Goal: Information Seeking & Learning: Learn about a topic

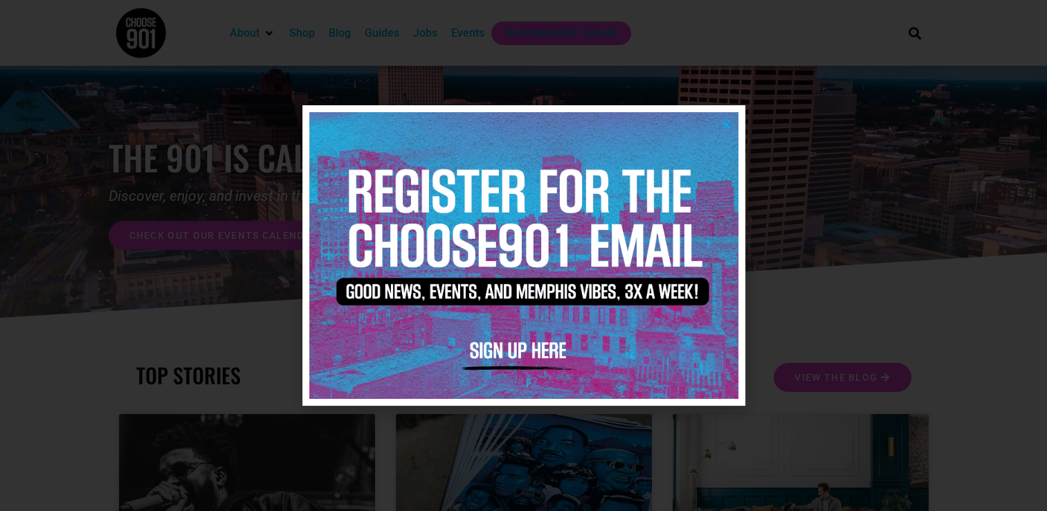
click at [728, 129] on icon "Close" at bounding box center [726, 124] width 10 height 10
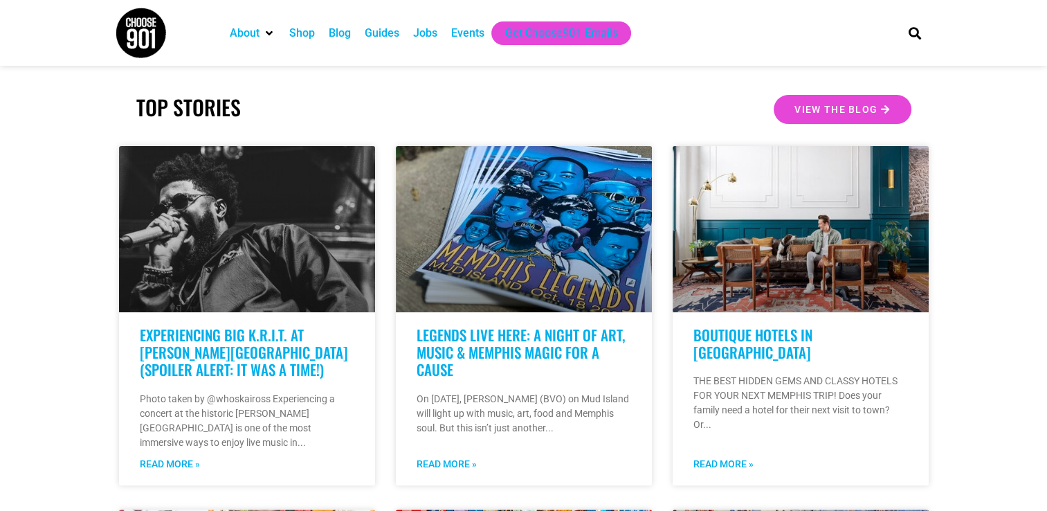
scroll to position [277, 0]
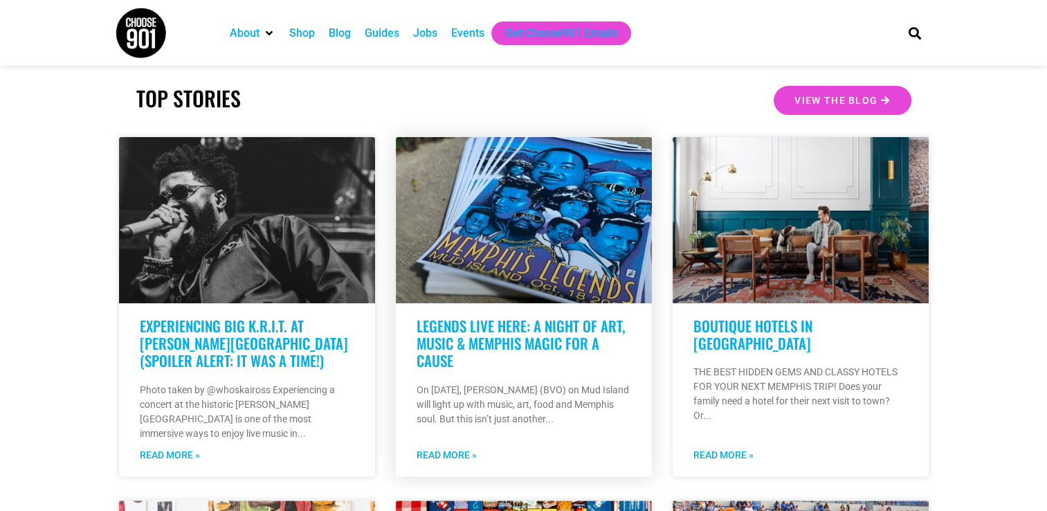
click at [527, 328] on link "LEGENDS LIVE HERE: A NIGHT OF ART, MUSIC & MEMPHIS MAGIC FOR A CAUSE" at bounding box center [520, 343] width 208 height 56
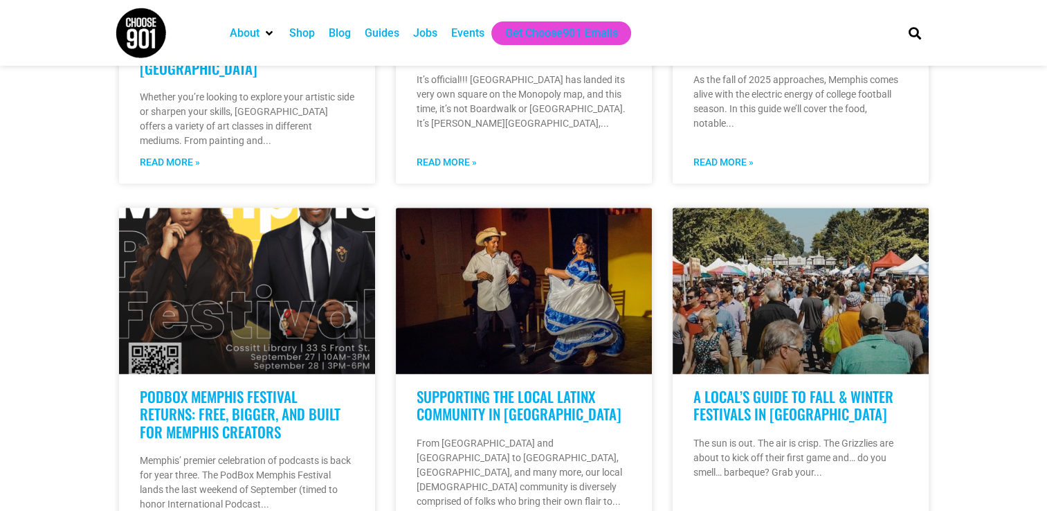
scroll to position [968, 0]
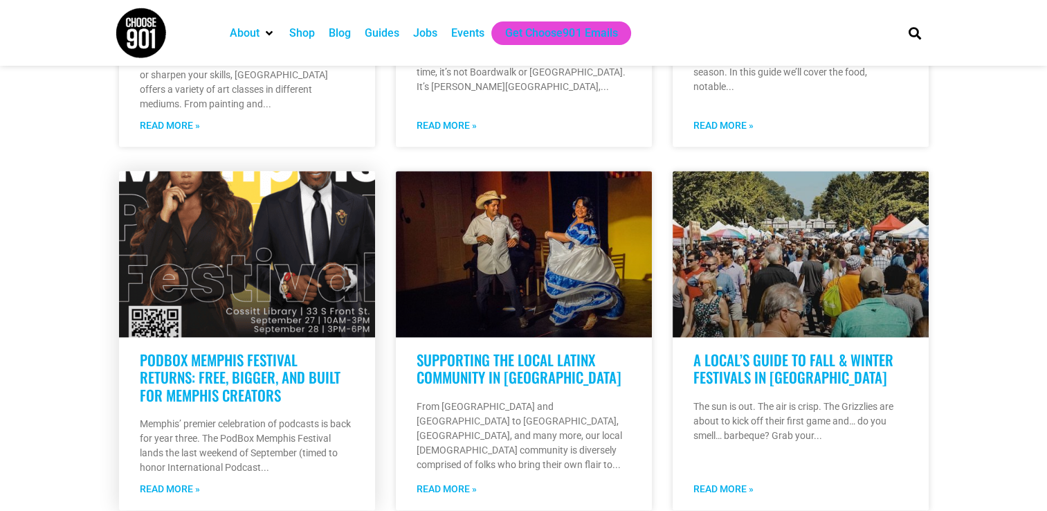
click at [206, 349] on link "PodBox Memphis Festival Returns: Free, Bigger, and Built for Memphis Creators" at bounding box center [240, 377] width 201 height 56
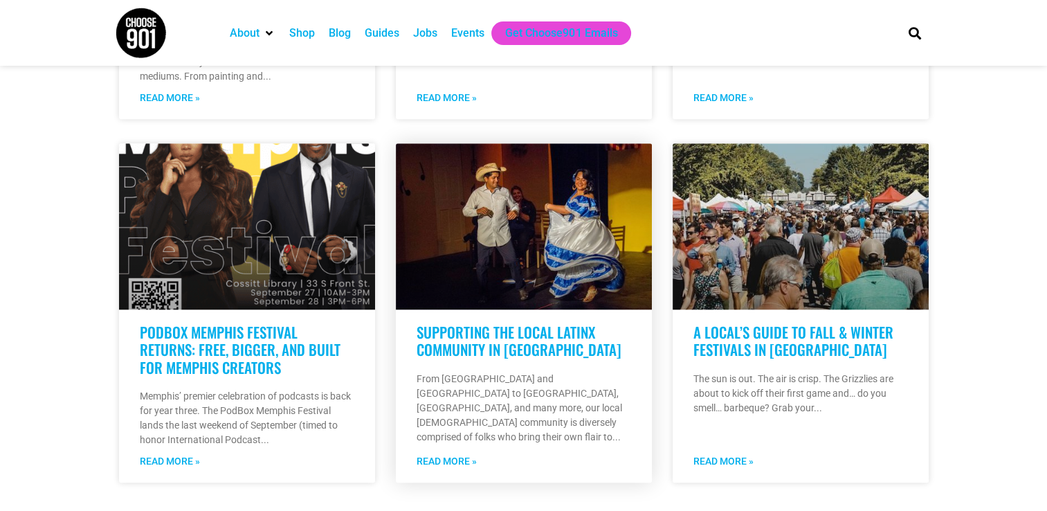
scroll to position [1024, 0]
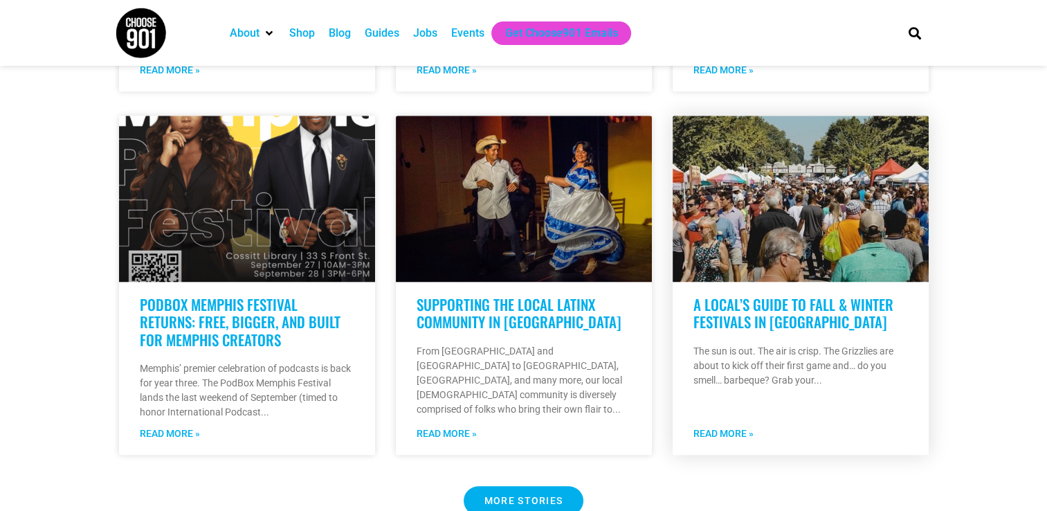
click at [784, 293] on link "A Local’s Guide to Fall & Winter Festivals in Memphis" at bounding box center [793, 312] width 200 height 39
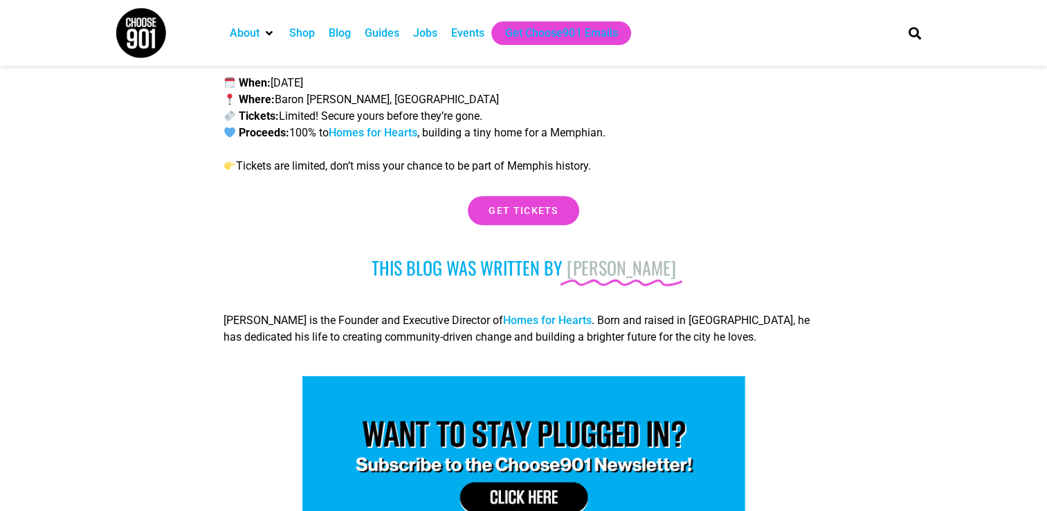
scroll to position [6060, 0]
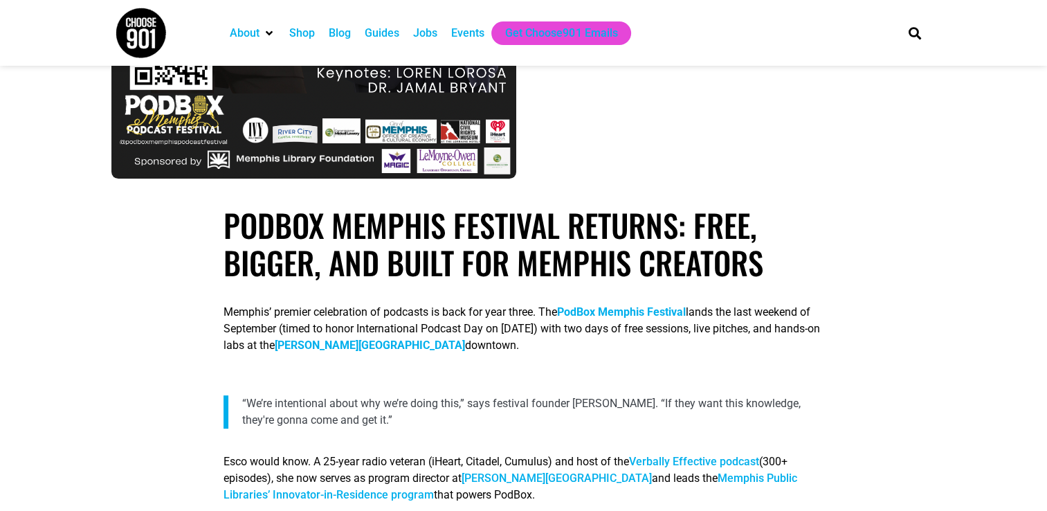
scroll to position [470, 0]
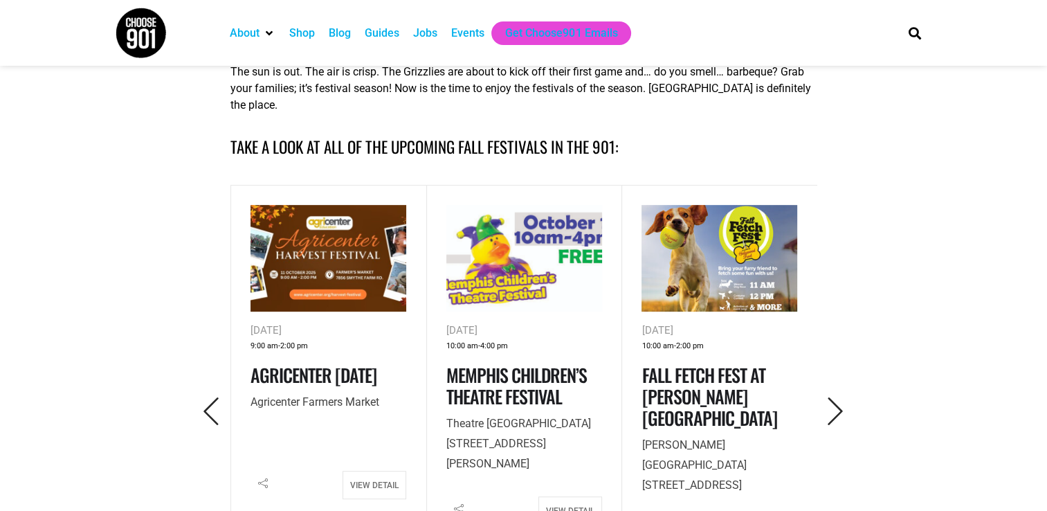
scroll to position [581, 0]
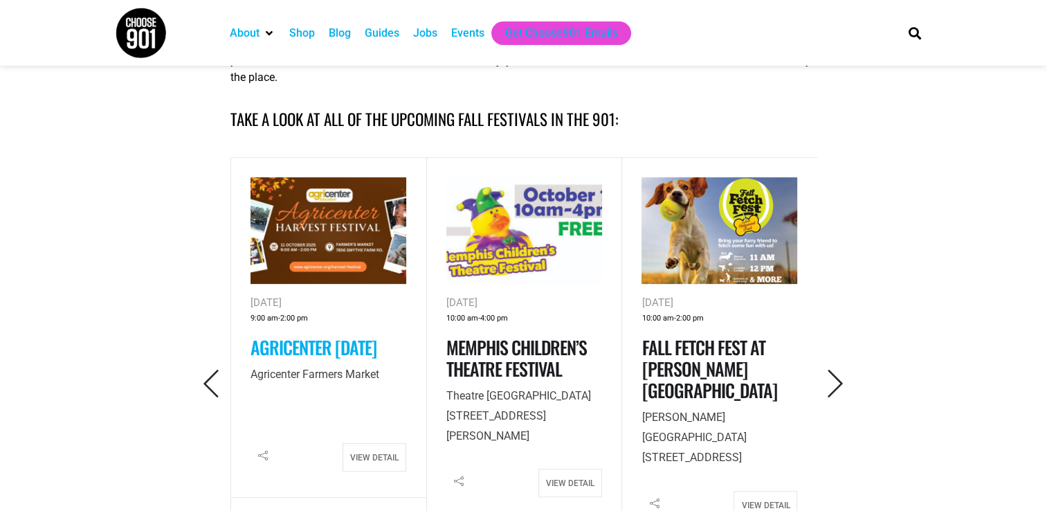
click at [282, 357] on link "Agricenter [DATE]" at bounding box center [313, 346] width 126 height 27
click at [838, 381] on icon "Next" at bounding box center [835, 383] width 28 height 28
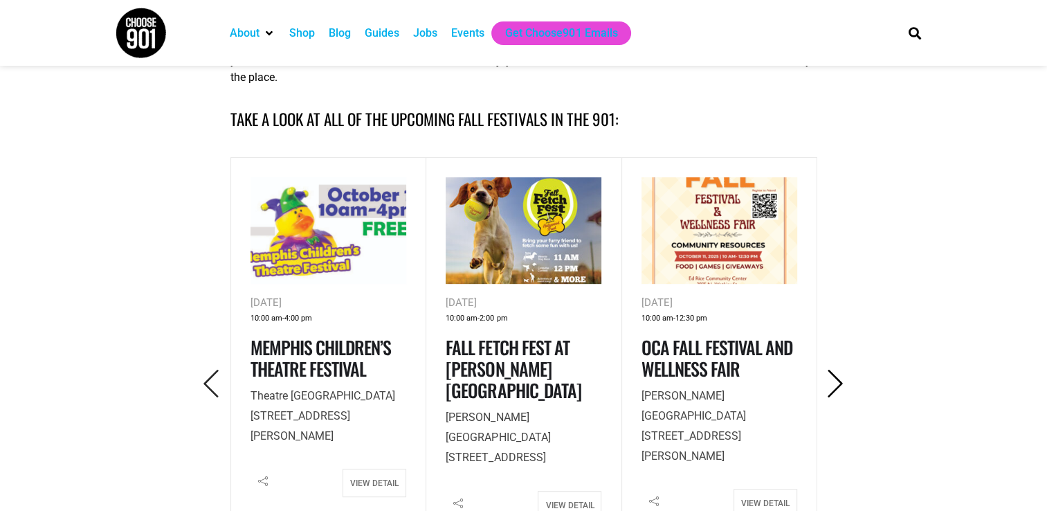
click at [838, 381] on icon "Next" at bounding box center [835, 383] width 28 height 28
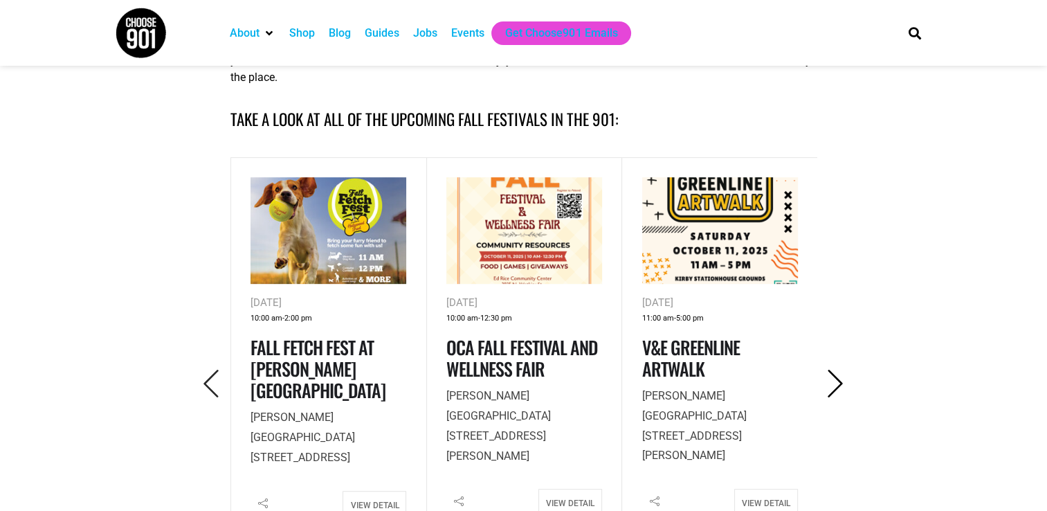
click at [838, 381] on icon "Next" at bounding box center [835, 383] width 28 height 28
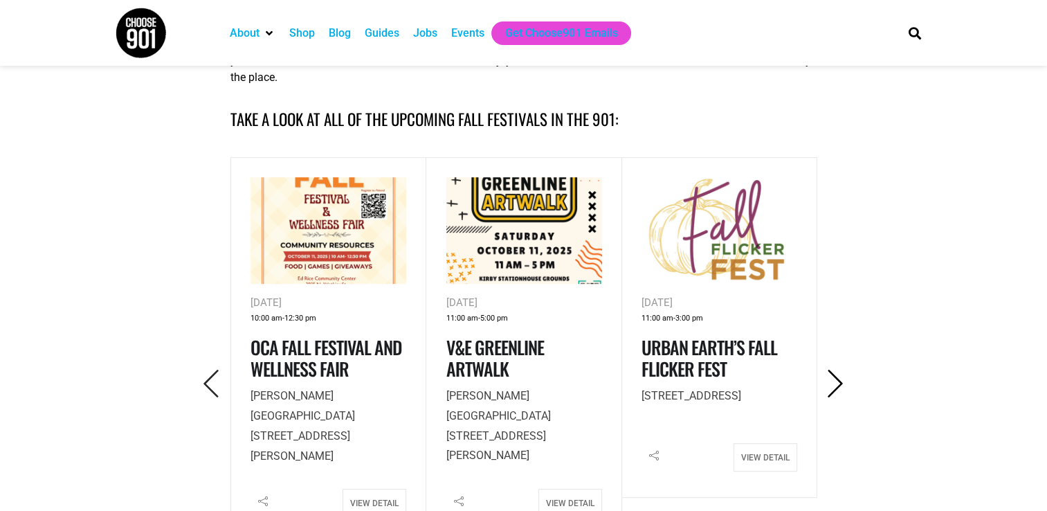
click at [837, 381] on icon "Next" at bounding box center [835, 383] width 28 height 28
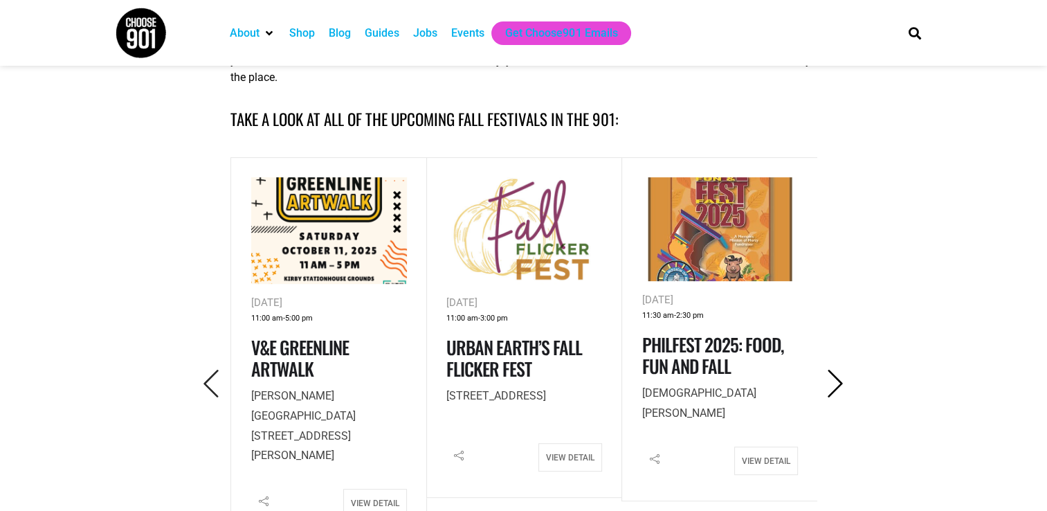
click at [837, 381] on icon "Next" at bounding box center [835, 383] width 28 height 28
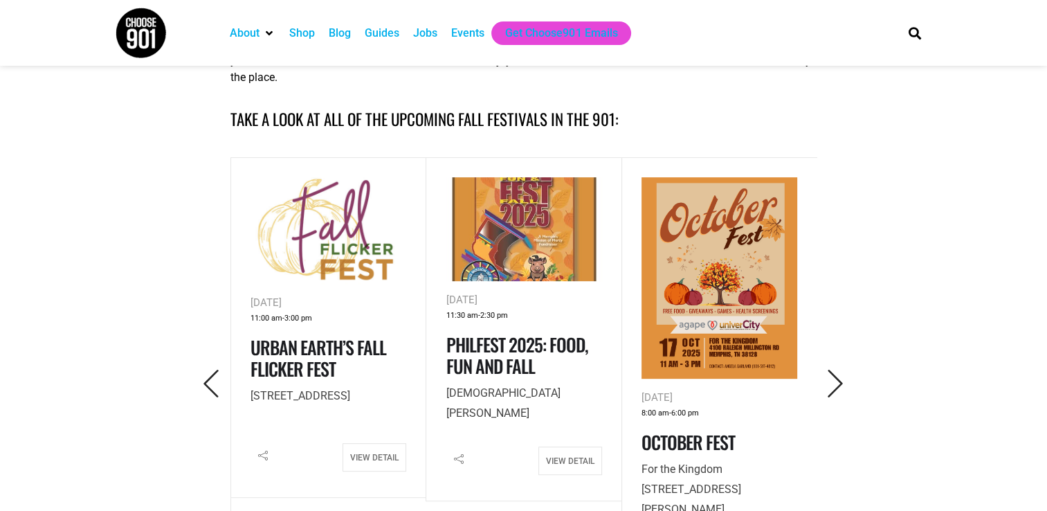
click at [764, 309] on img at bounding box center [719, 277] width 156 height 201
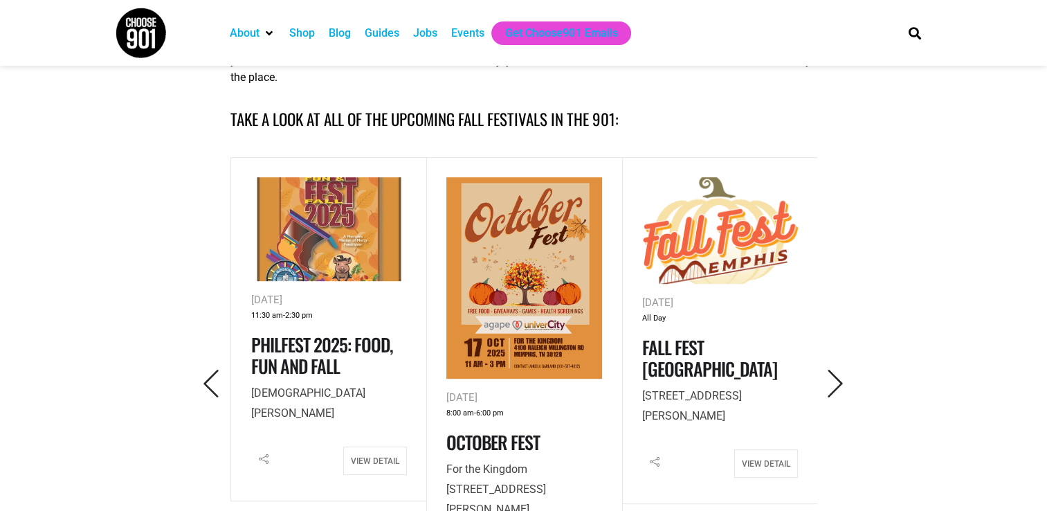
click at [718, 311] on div "All Day" at bounding box center [720, 318] width 156 height 15
click at [728, 338] on link "Fall Fest [GEOGRAPHIC_DATA]" at bounding box center [709, 357] width 135 height 48
click at [844, 376] on icon "Next" at bounding box center [835, 383] width 28 height 28
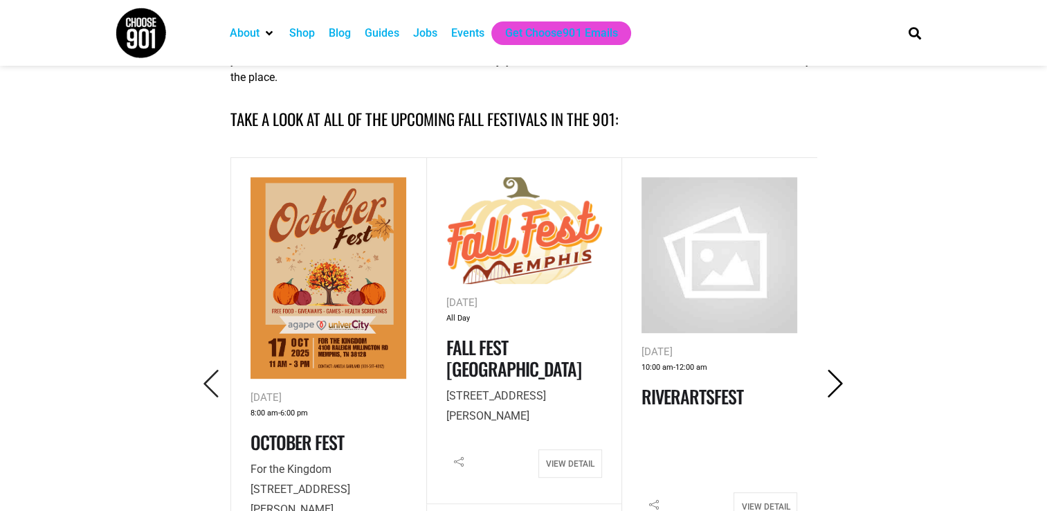
click at [836, 380] on icon "Next" at bounding box center [835, 383] width 28 height 28
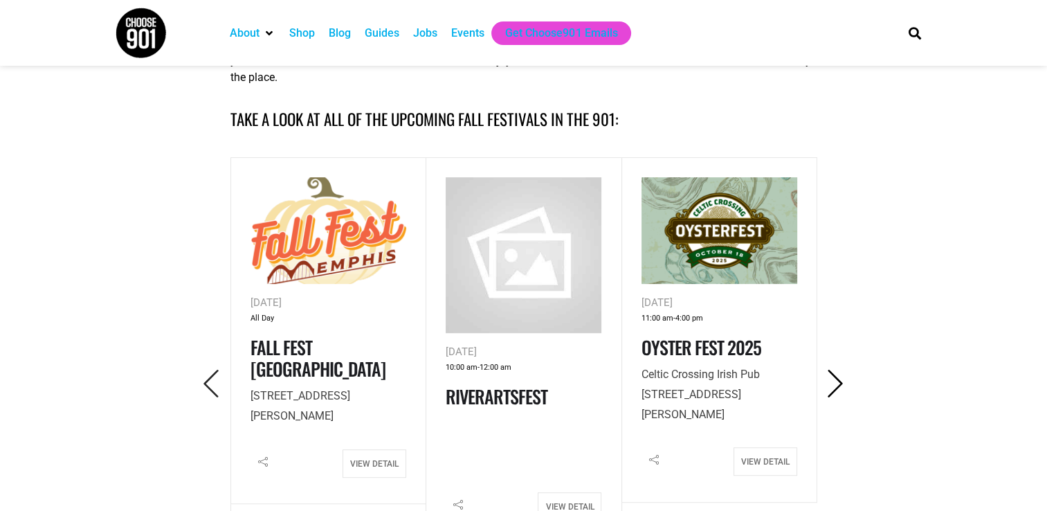
click at [835, 378] on icon "Next" at bounding box center [835, 383] width 28 height 28
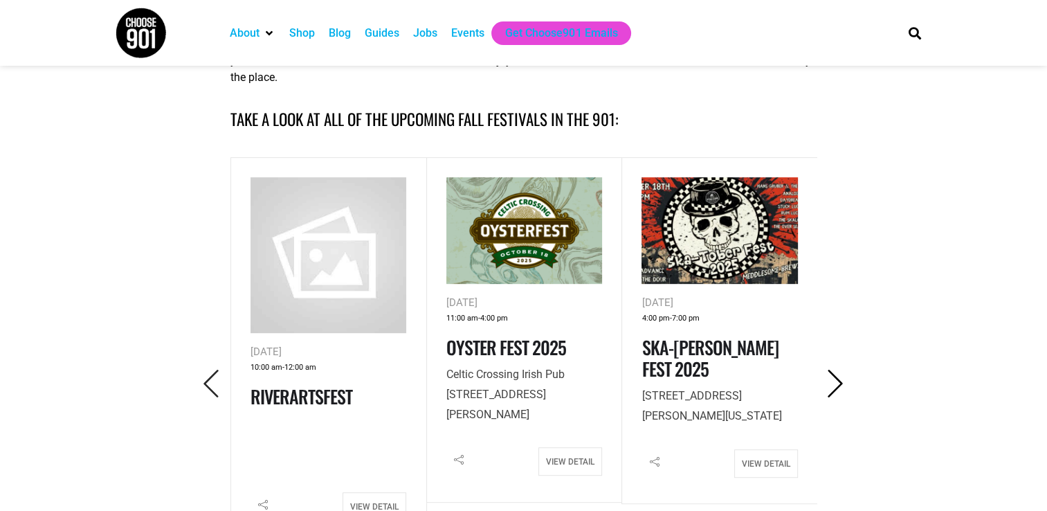
click at [835, 378] on icon "Next" at bounding box center [835, 383] width 28 height 28
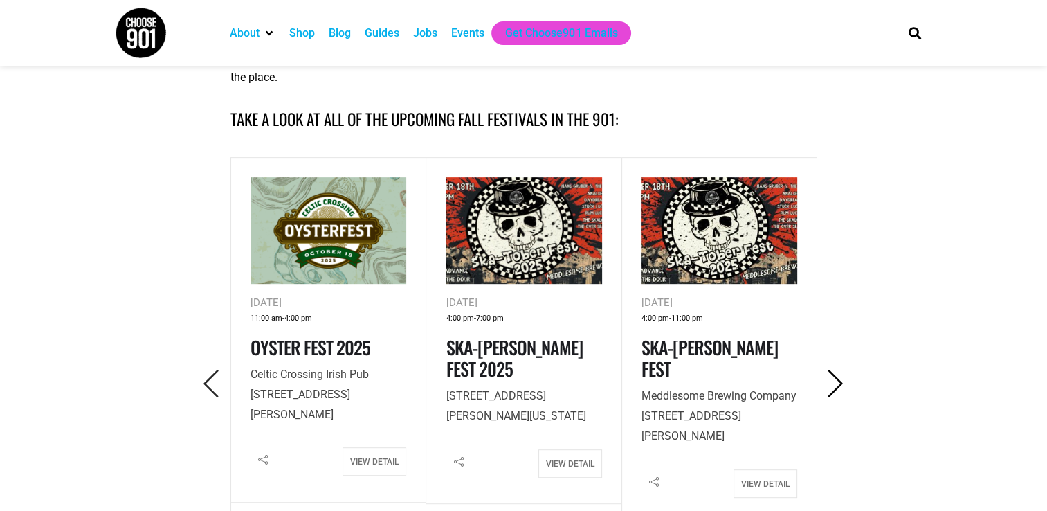
click at [835, 378] on icon "Next" at bounding box center [835, 383] width 28 height 28
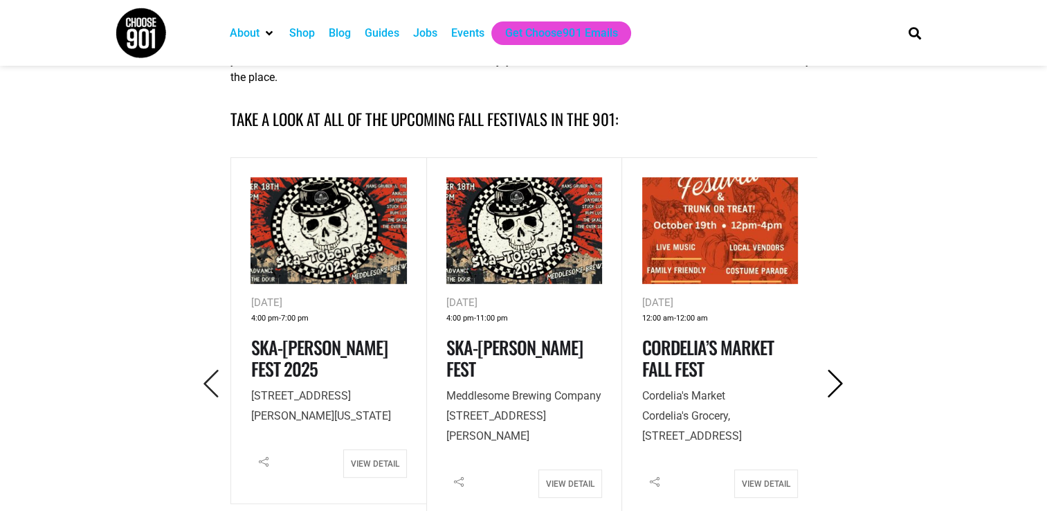
click at [835, 378] on icon "Next" at bounding box center [835, 383] width 28 height 28
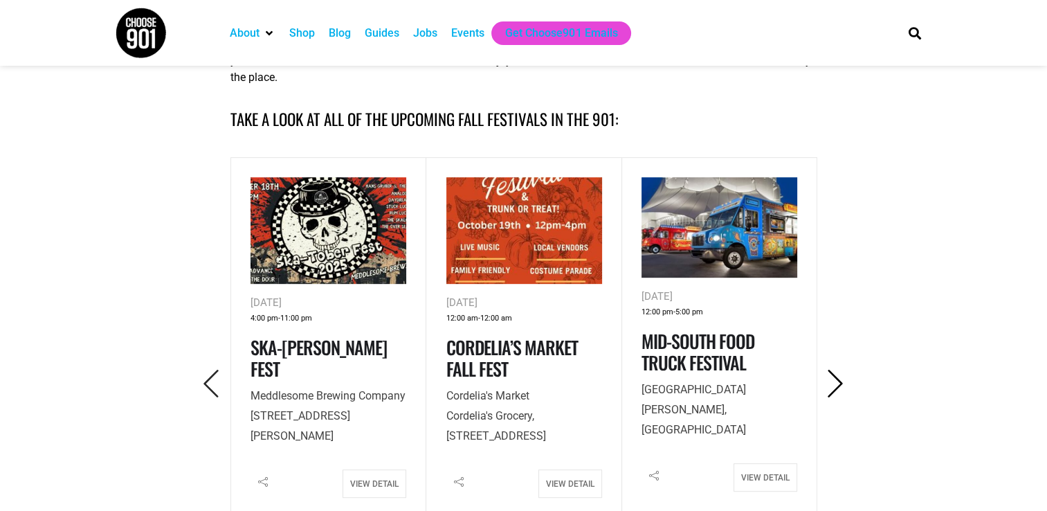
click at [836, 378] on icon "Next" at bounding box center [835, 383] width 28 height 28
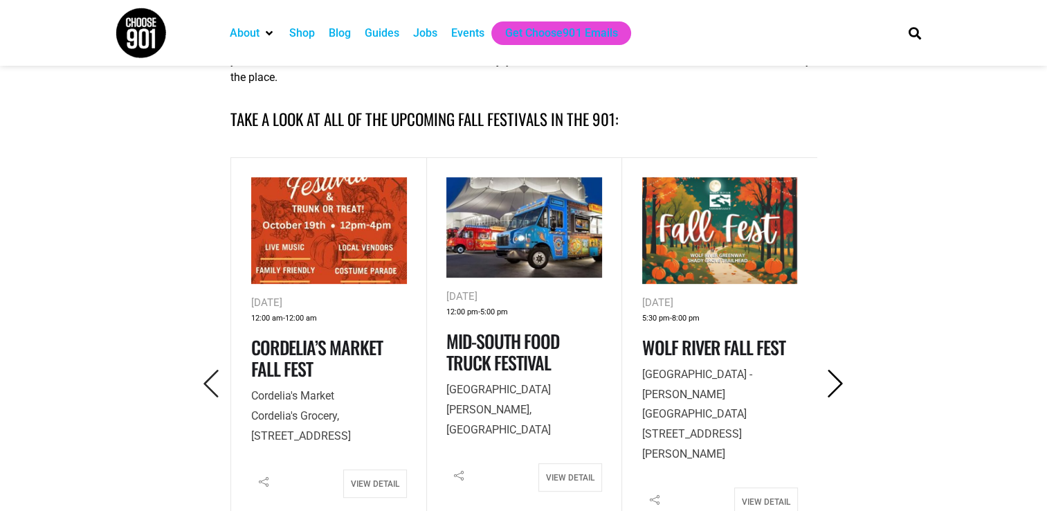
click at [838, 378] on icon "Next" at bounding box center [835, 383] width 28 height 28
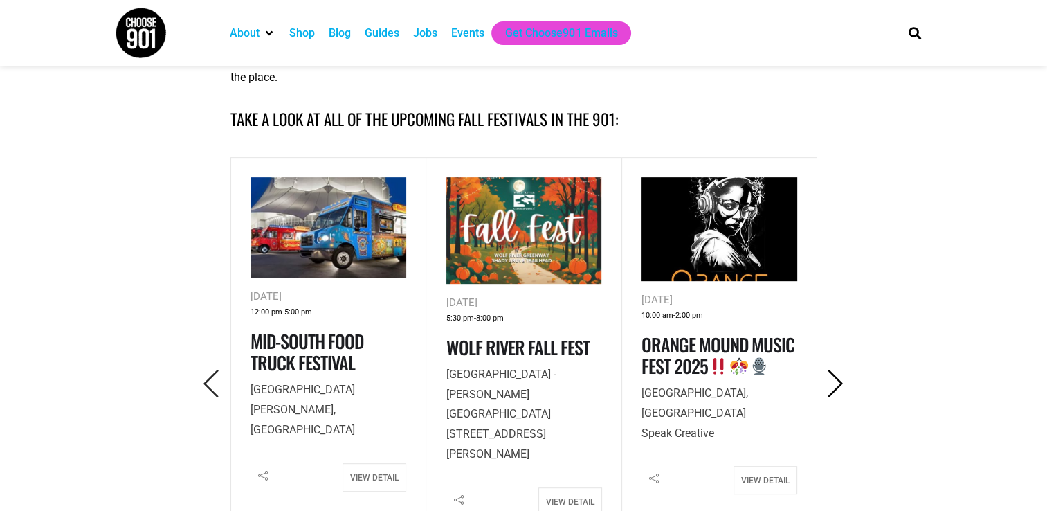
click at [840, 380] on icon "Next" at bounding box center [835, 383] width 28 height 28
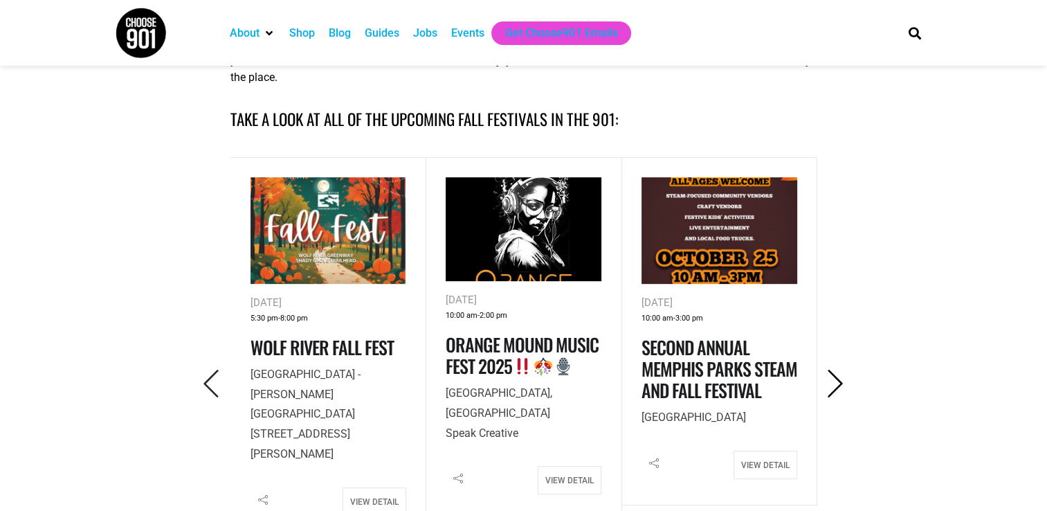
click at [840, 380] on icon "Next" at bounding box center [835, 383] width 28 height 28
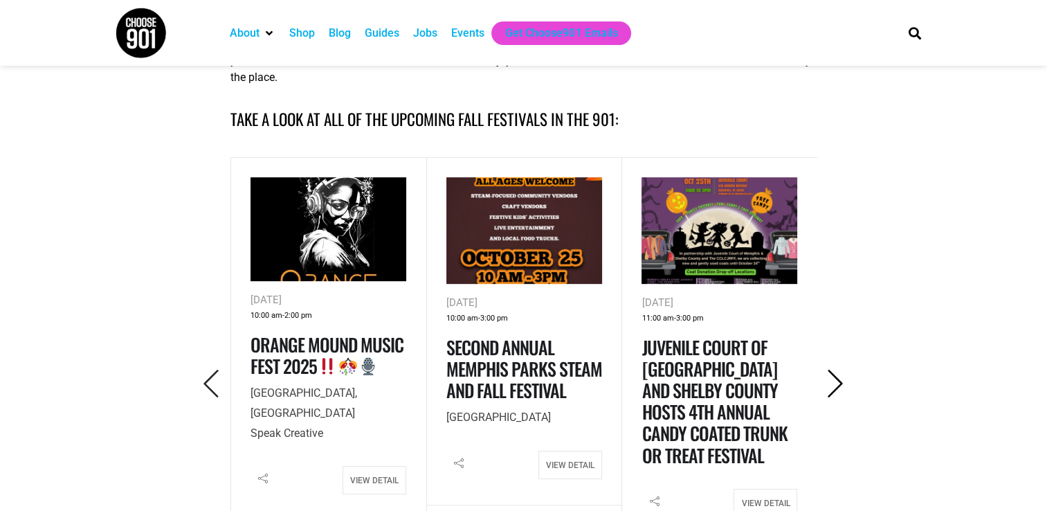
click at [840, 380] on icon "Next" at bounding box center [835, 383] width 28 height 28
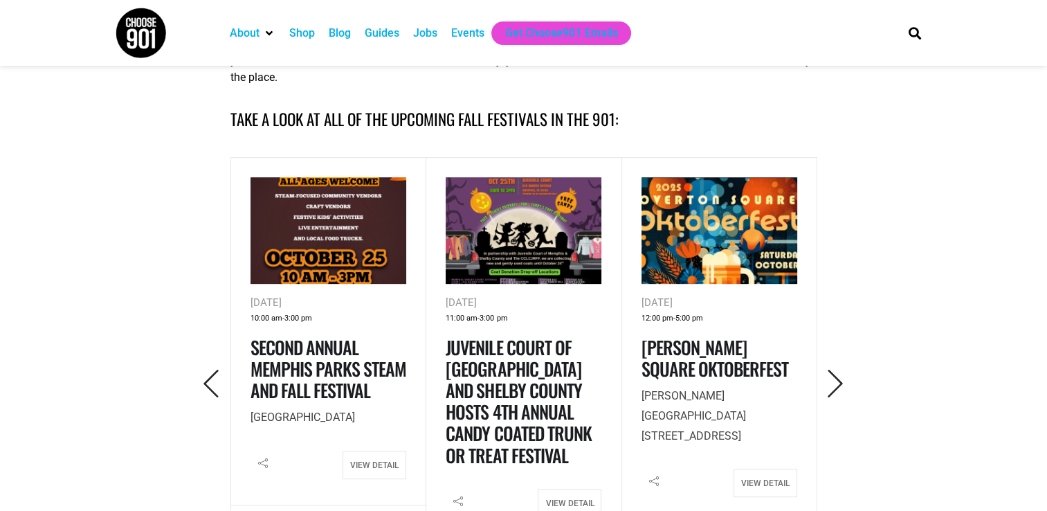
click at [809, 372] on div "Oct 25, 2025 12:00 pm - 5:00 pm Overton Square Oktoberfest Overton Square 2101 …" at bounding box center [719, 340] width 196 height 367
click at [830, 373] on icon "Next" at bounding box center [835, 383] width 28 height 28
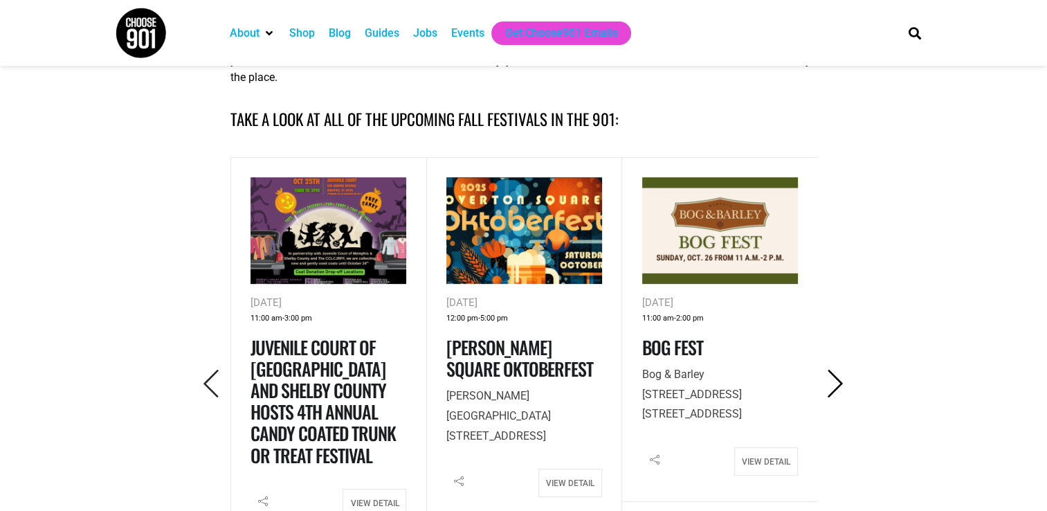
click at [830, 373] on icon "Next" at bounding box center [835, 383] width 28 height 28
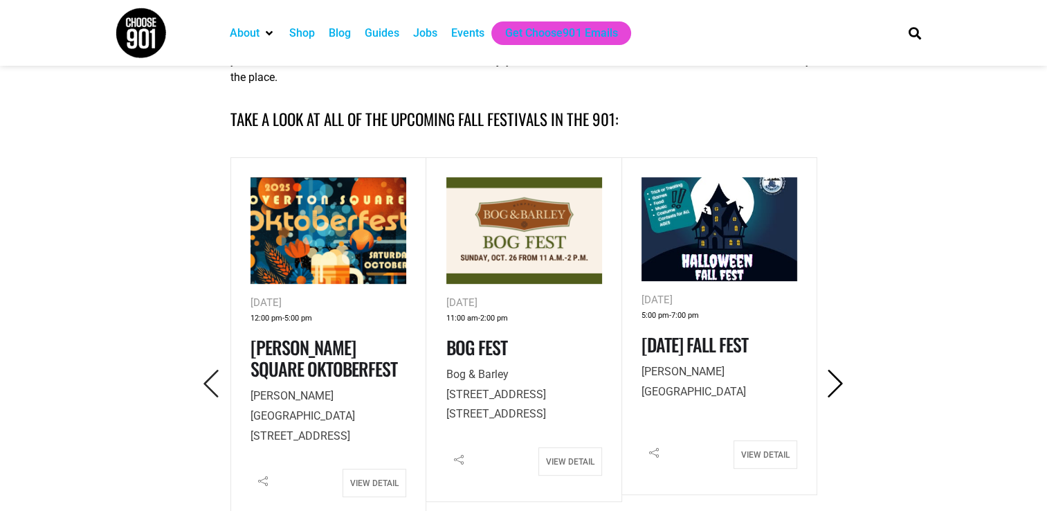
click at [830, 373] on icon "Next" at bounding box center [835, 383] width 28 height 28
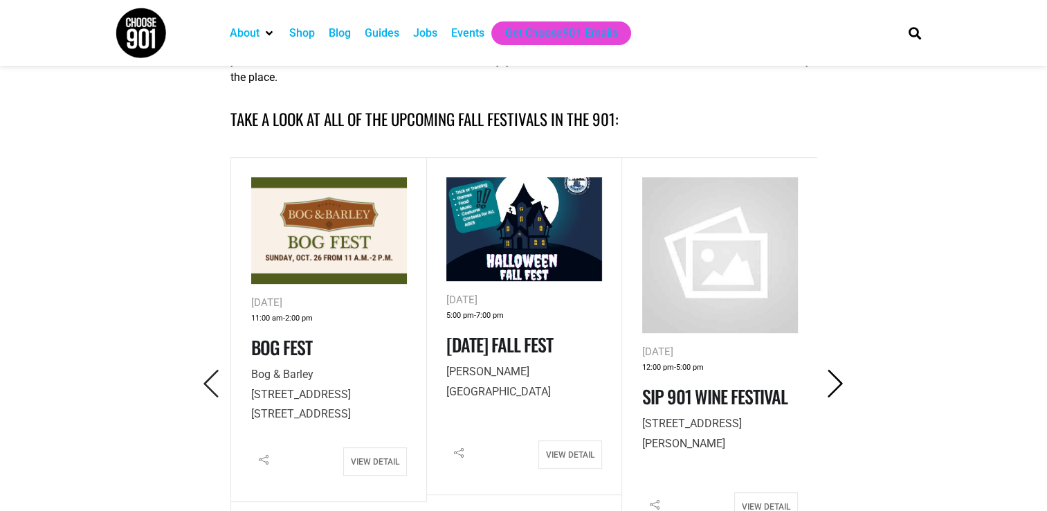
click at [830, 373] on icon "Next" at bounding box center [835, 383] width 28 height 28
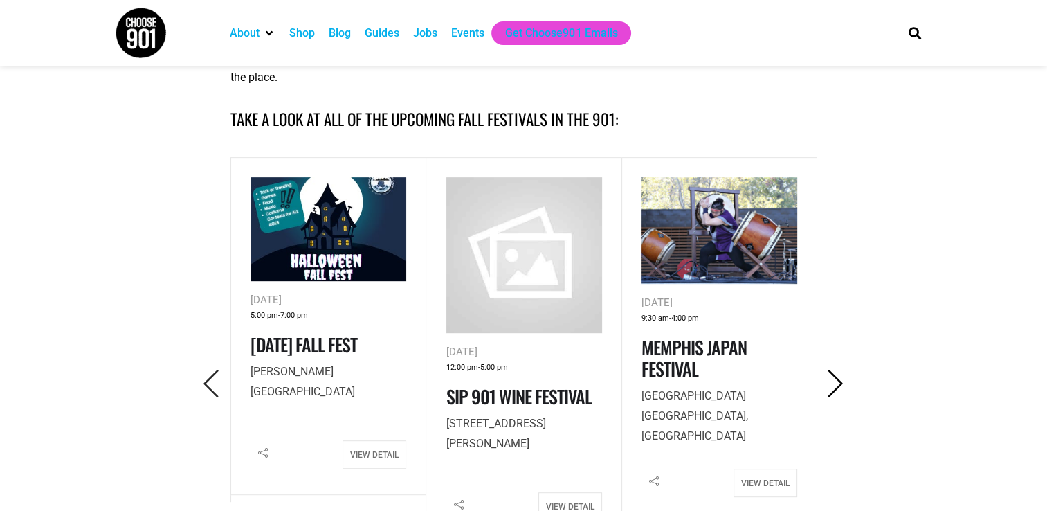
click at [830, 373] on icon "Next" at bounding box center [835, 383] width 28 height 28
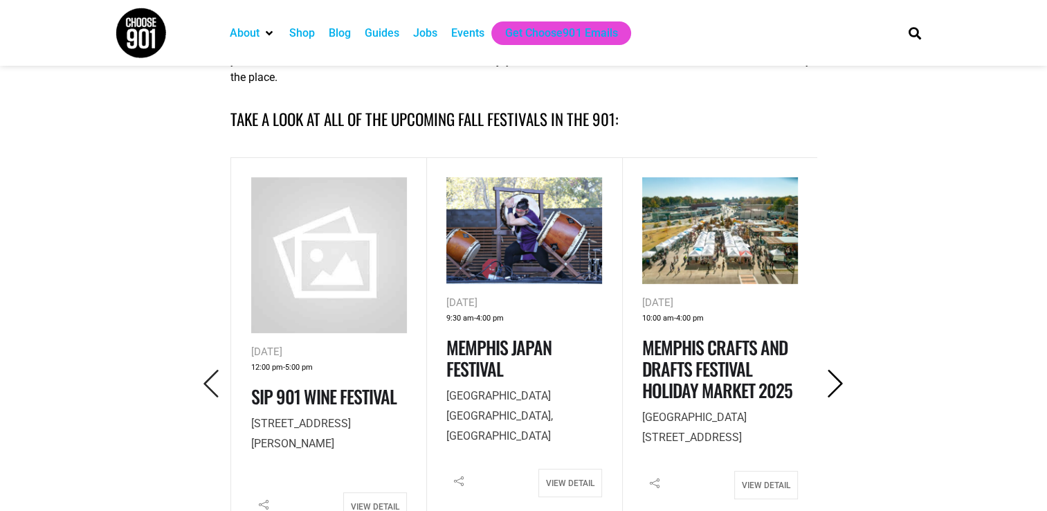
click at [830, 373] on icon "Next" at bounding box center [835, 383] width 28 height 28
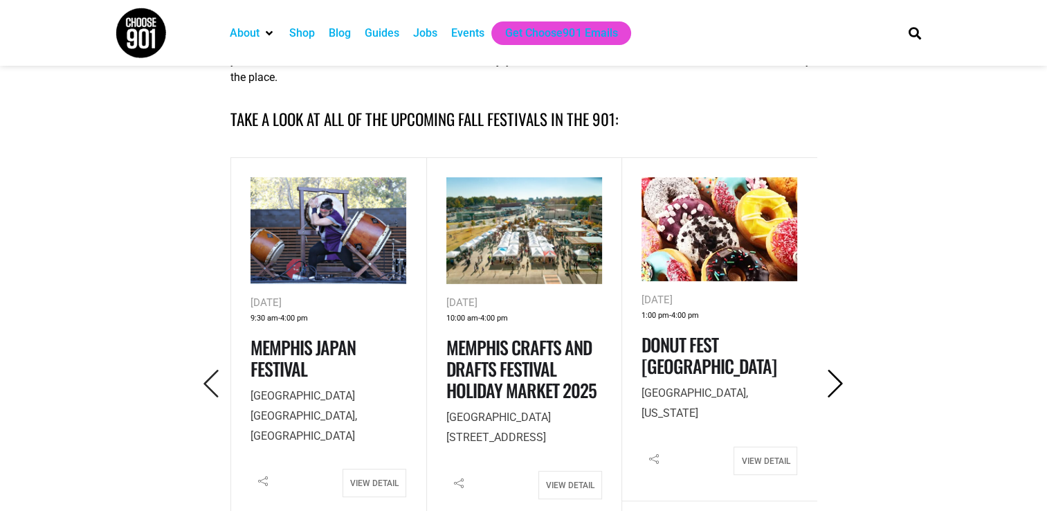
click at [830, 373] on icon "Next" at bounding box center [835, 383] width 28 height 28
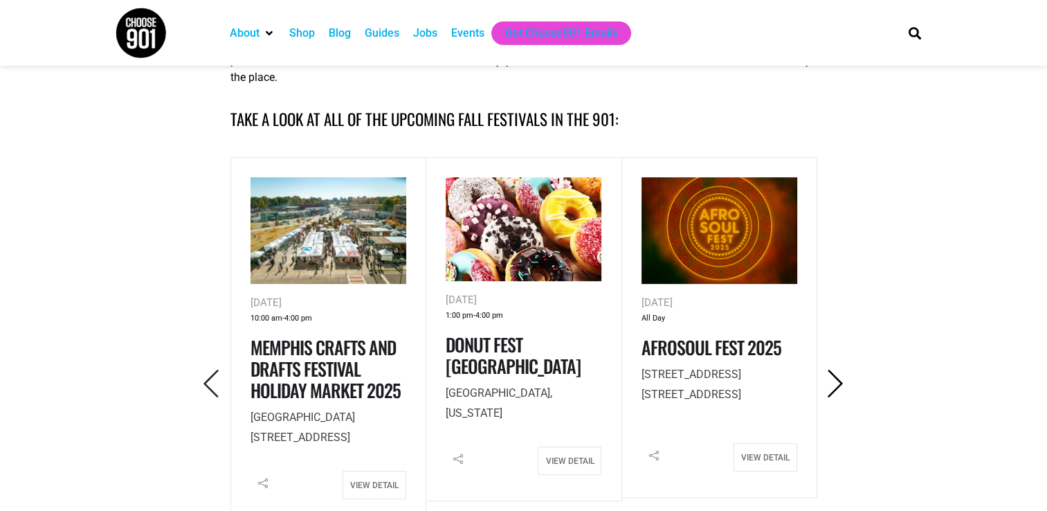
click at [830, 373] on icon "Next" at bounding box center [835, 383] width 28 height 28
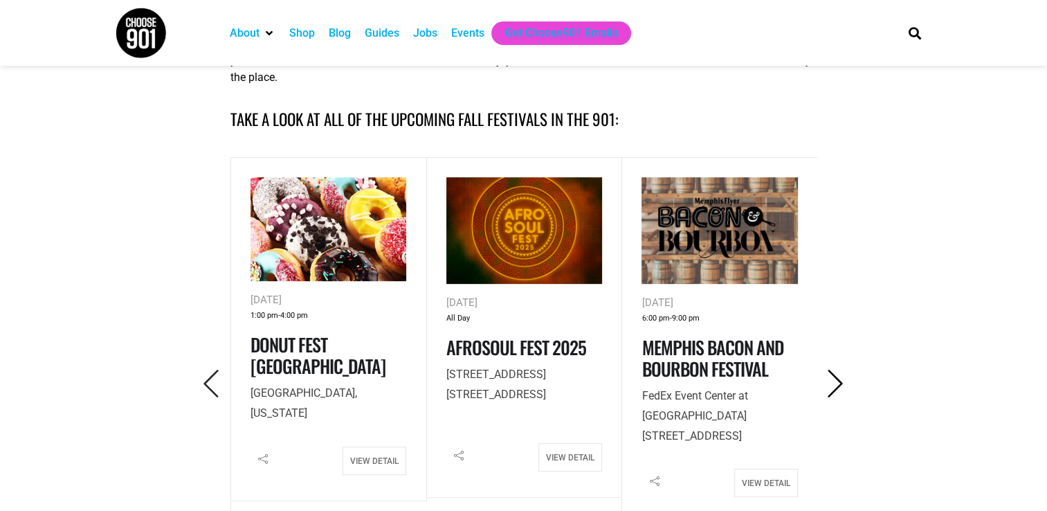
click at [830, 373] on icon "Next" at bounding box center [835, 383] width 28 height 28
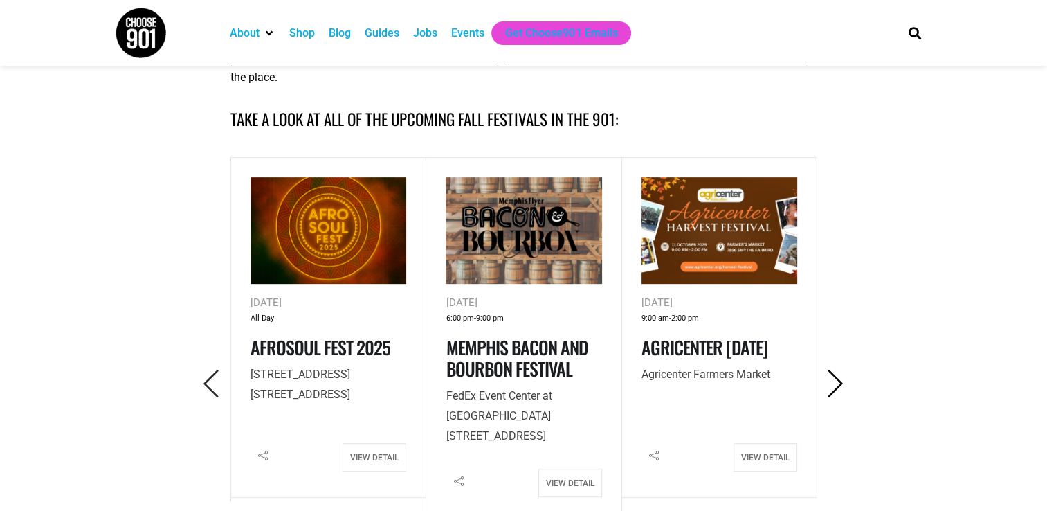
click at [830, 373] on icon "Next" at bounding box center [835, 383] width 28 height 28
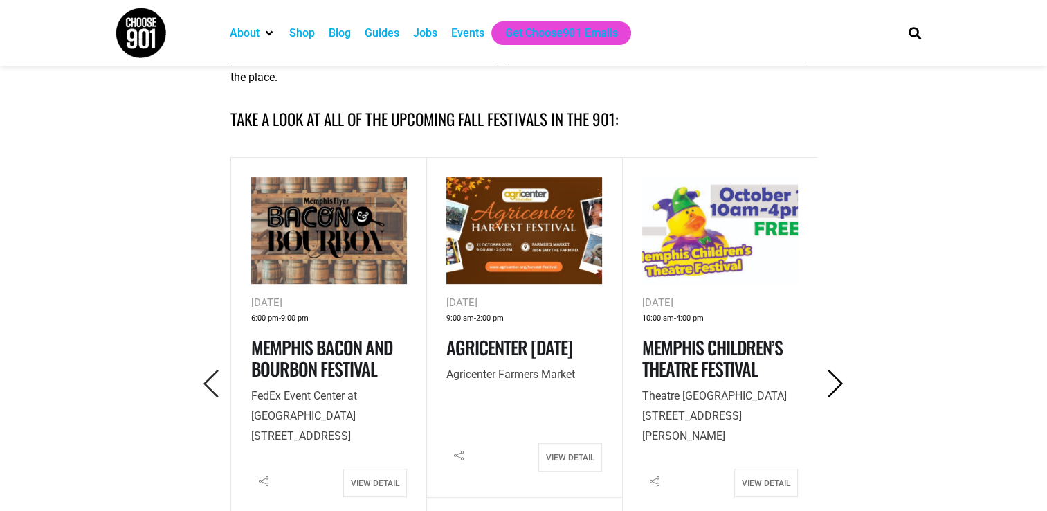
click at [830, 373] on icon "Next" at bounding box center [835, 383] width 28 height 28
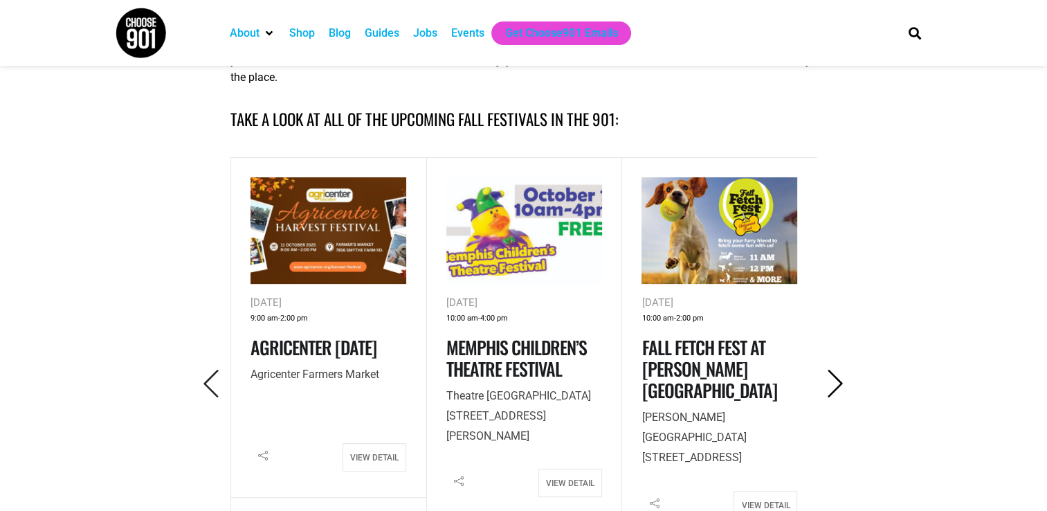
click at [830, 373] on icon "Next" at bounding box center [835, 383] width 28 height 28
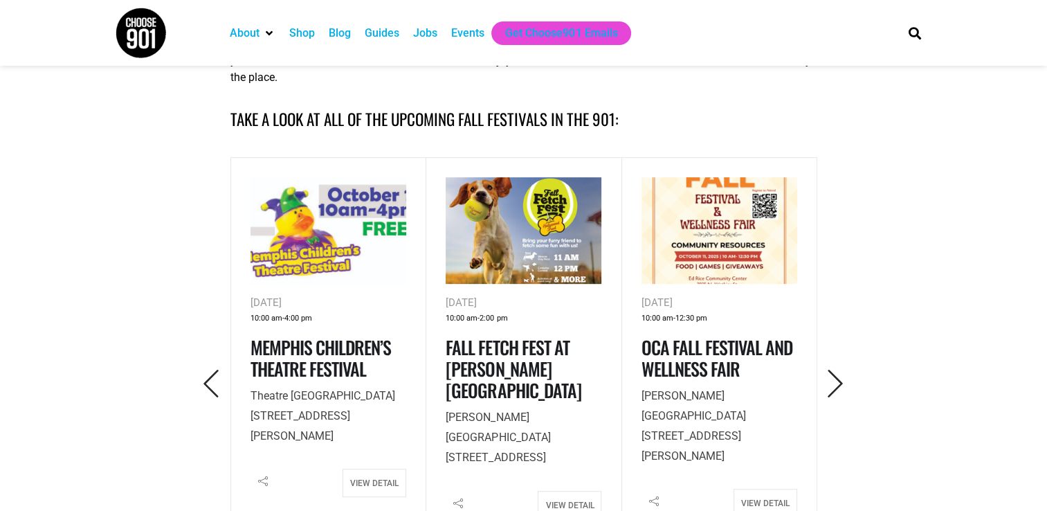
click at [471, 28] on div "Events" at bounding box center [467, 33] width 33 height 17
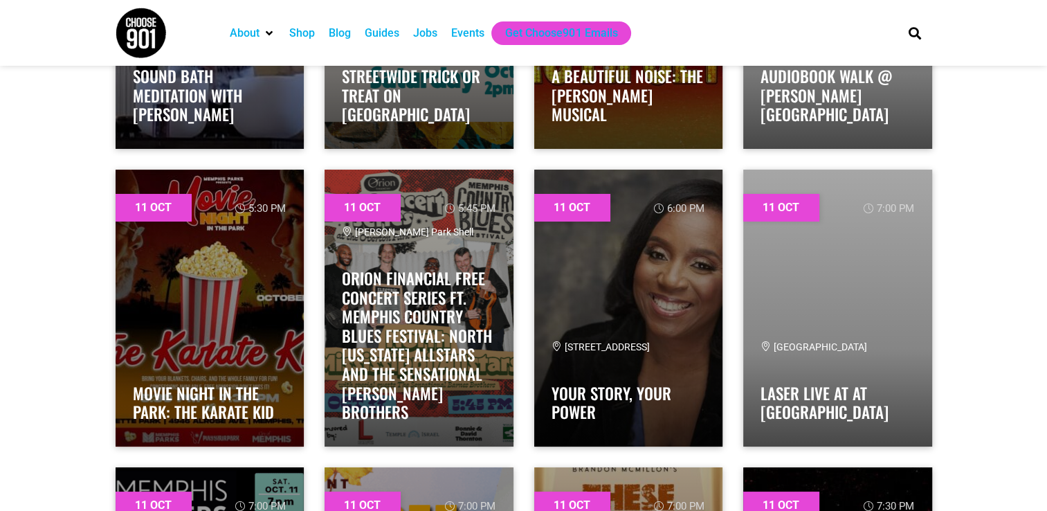
scroll to position [5147, 0]
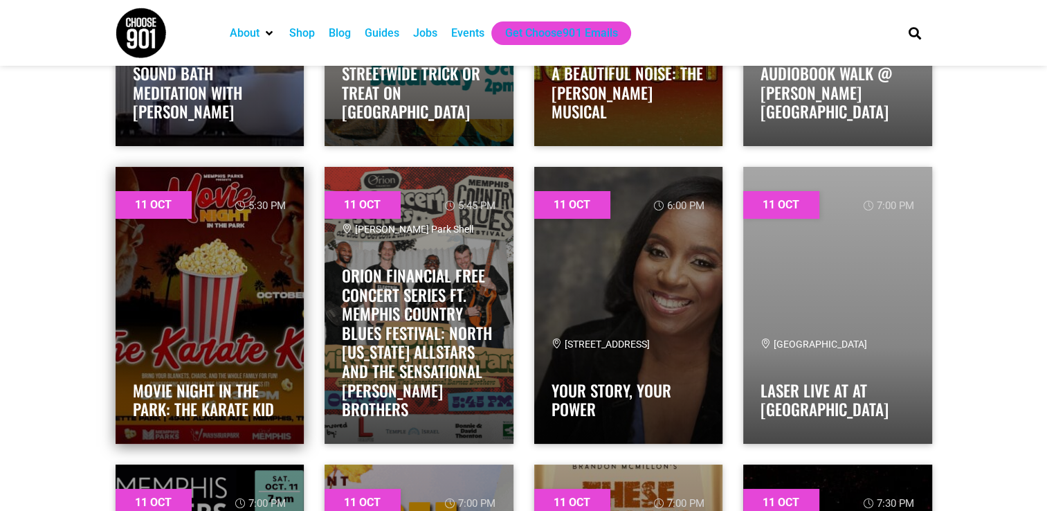
click at [222, 324] on link at bounding box center [210, 305] width 189 height 277
